Goal: Task Accomplishment & Management: Use online tool/utility

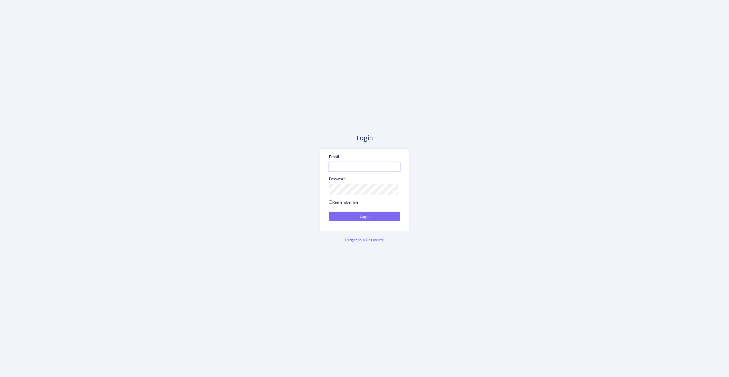
type input "feitan@bank.com"
click at [364, 211] on button "Login" at bounding box center [364, 216] width 71 height 10
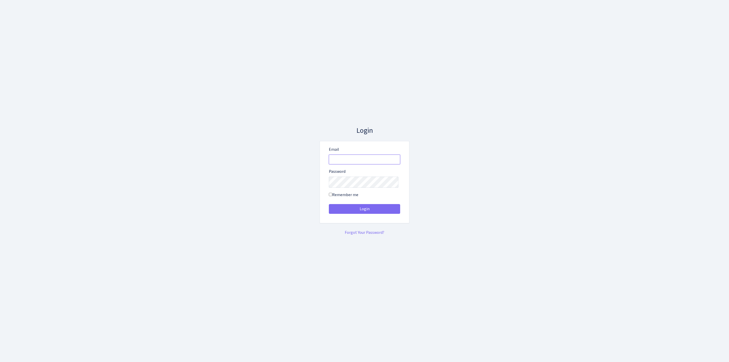
type input "feitan@bank.com"
click at [364, 211] on button "Login" at bounding box center [364, 209] width 71 height 10
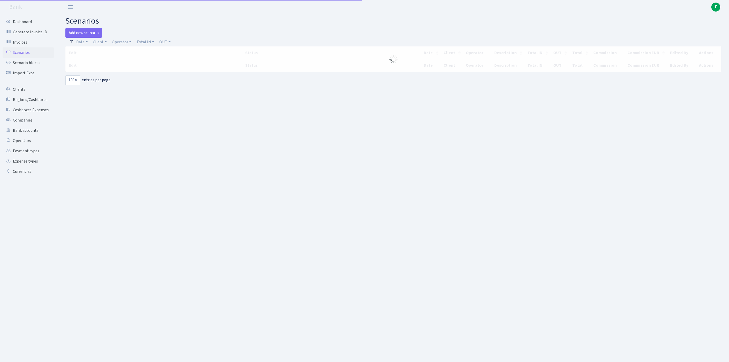
select select "100"
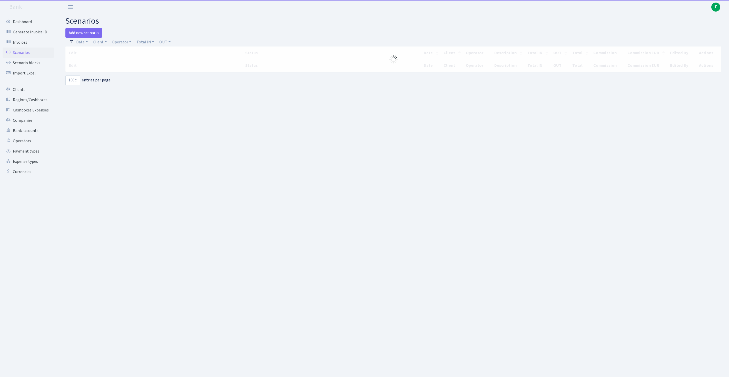
select select "100"
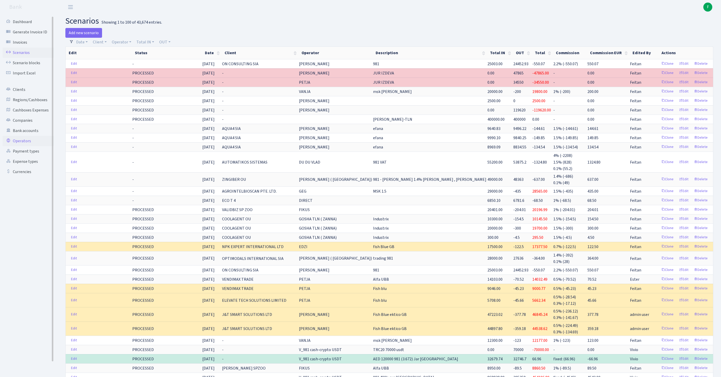
click at [24, 146] on link "Operators" at bounding box center [28, 141] width 51 height 10
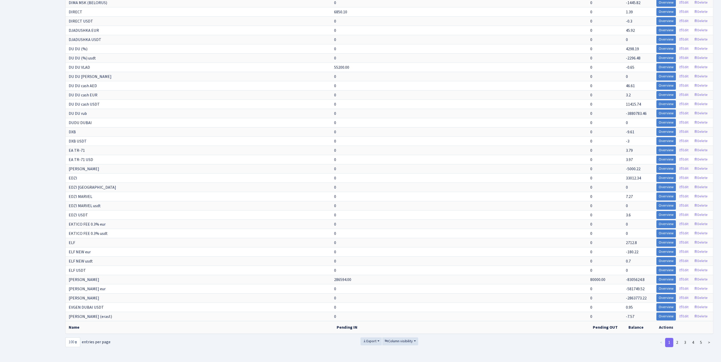
scroll to position [898, 0]
select select "-1"
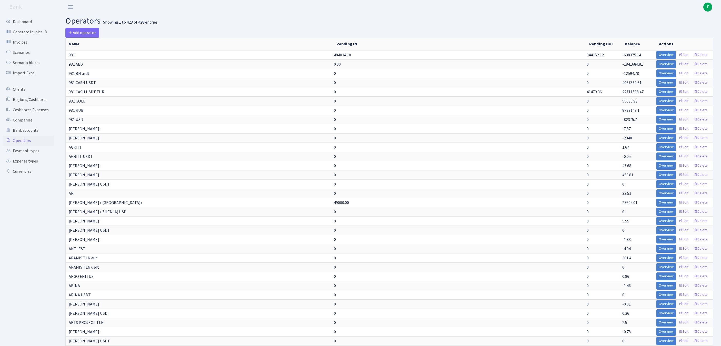
scroll to position [2541, 0]
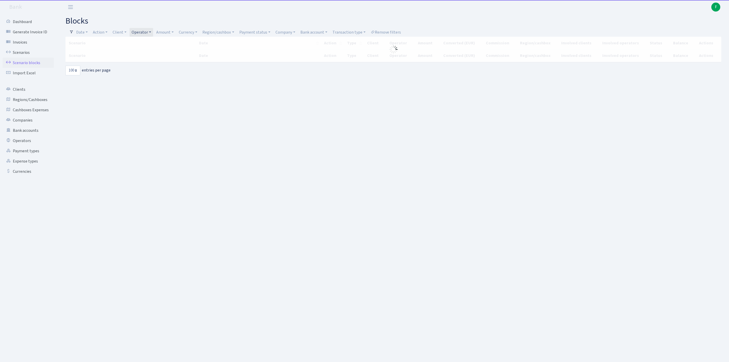
select select "100"
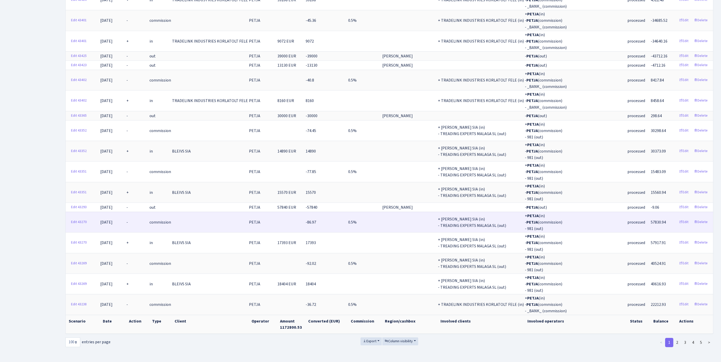
scroll to position [1509, 0]
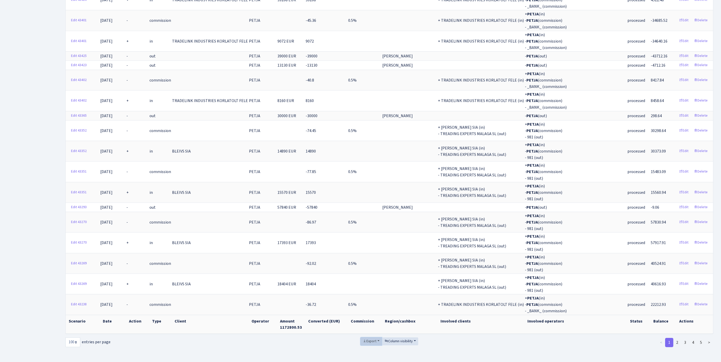
click at [366, 339] on span "Export" at bounding box center [370, 341] width 14 height 5
click at [367, 301] on span "Excel" at bounding box center [371, 303] width 8 height 5
